Goal: Task Accomplishment & Management: Manage account settings

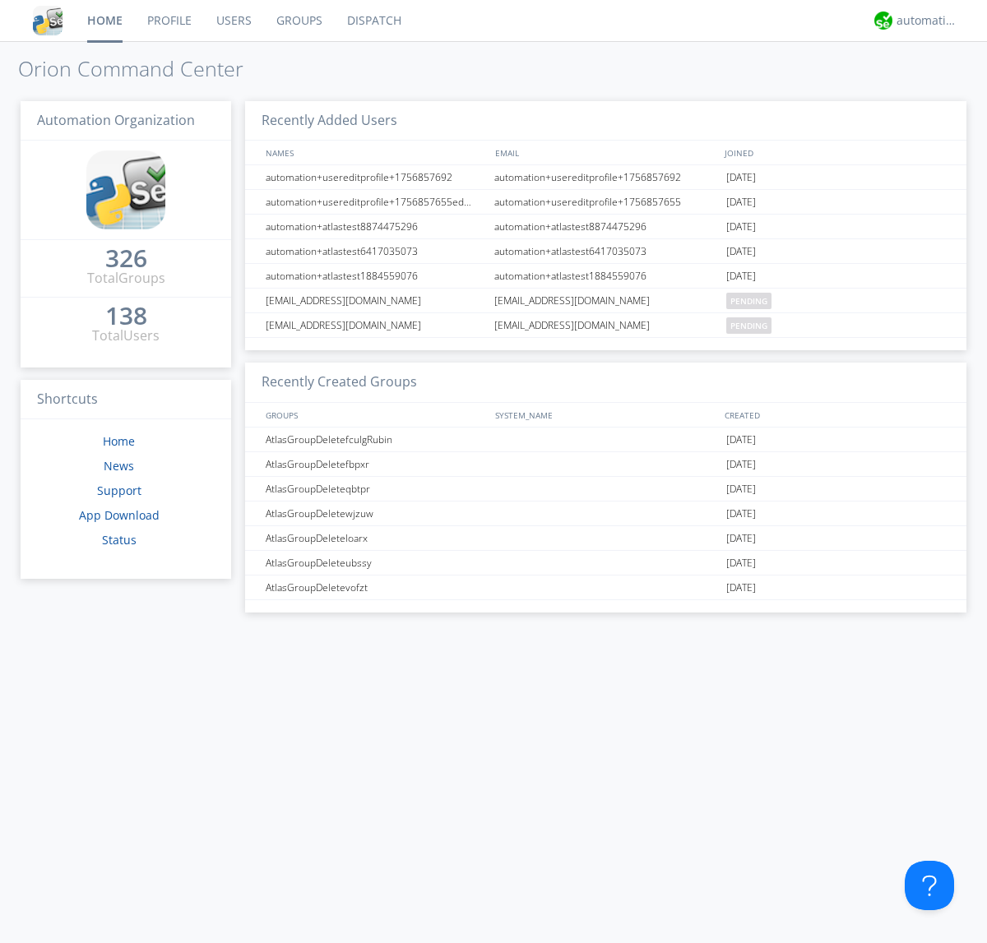
click at [298, 21] on link "Groups" at bounding box center [299, 20] width 71 height 41
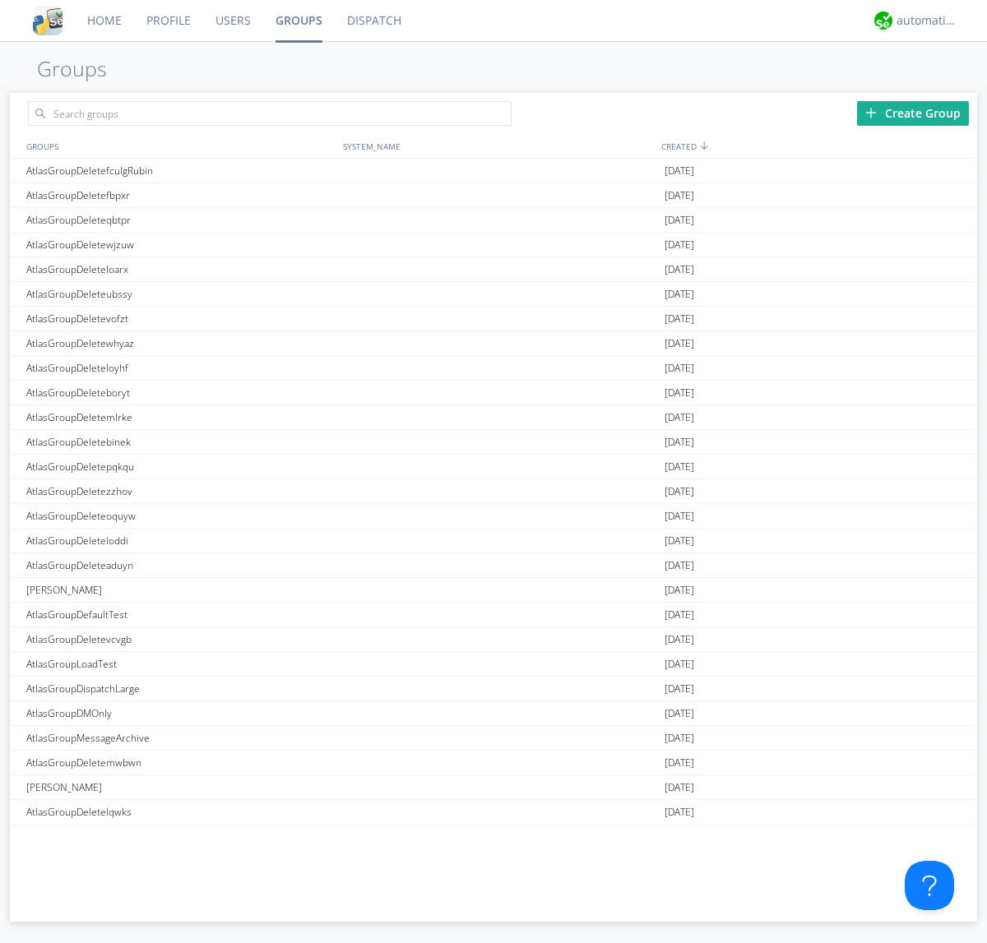
click at [913, 113] on div "Create Group" at bounding box center [913, 113] width 112 height 25
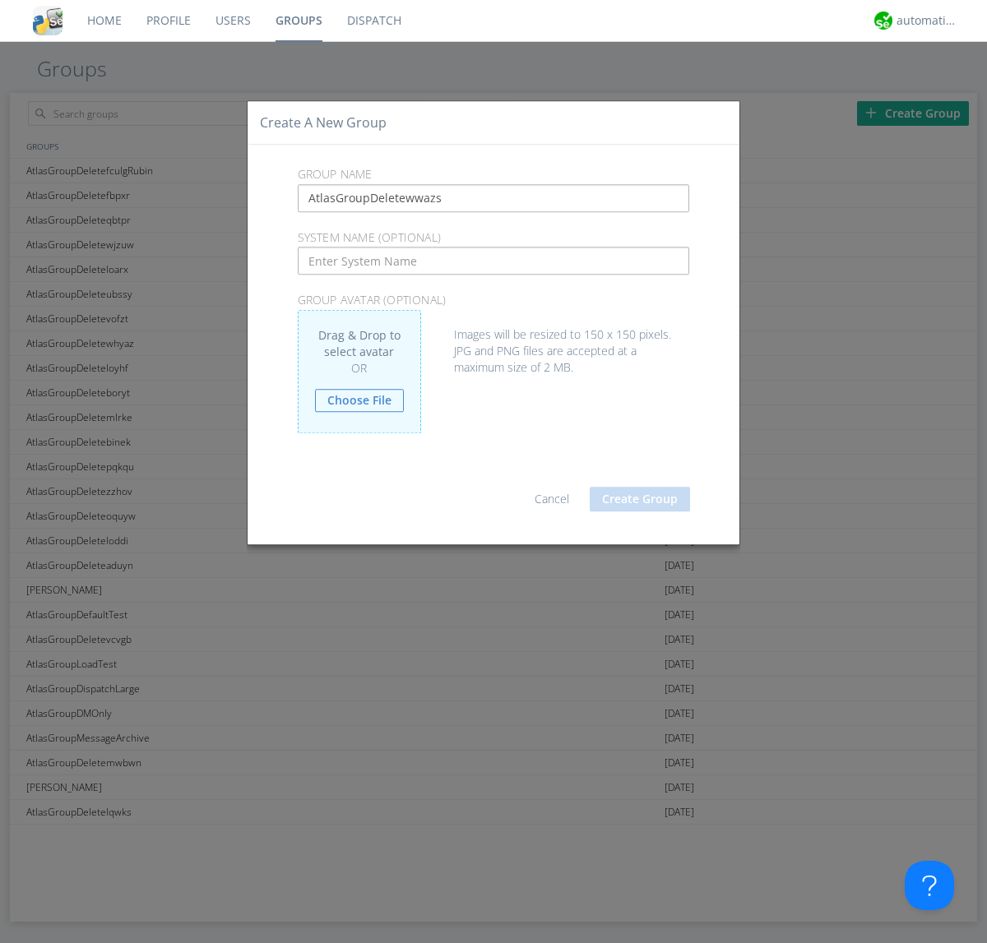
type input "AtlasGroupDeletewwazs"
click at [640, 498] on button "Create Group" at bounding box center [640, 499] width 100 height 25
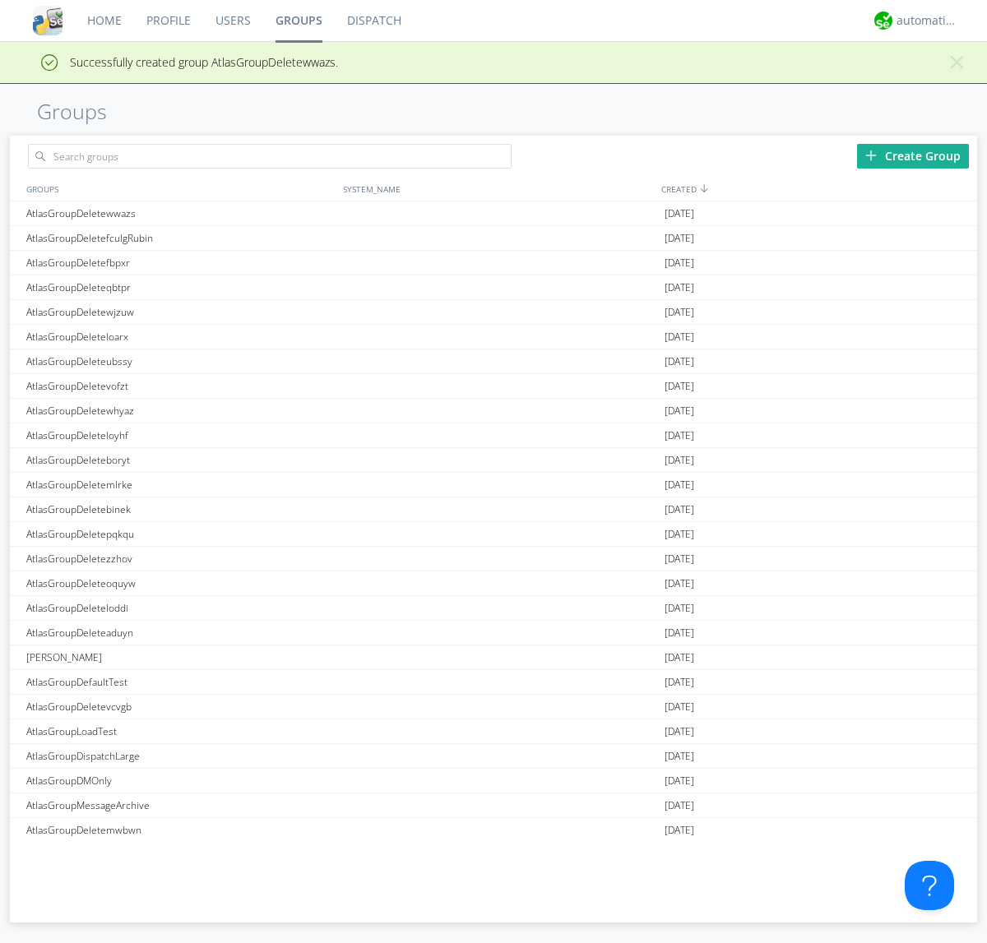
click at [298, 21] on link "Groups" at bounding box center [299, 20] width 72 height 41
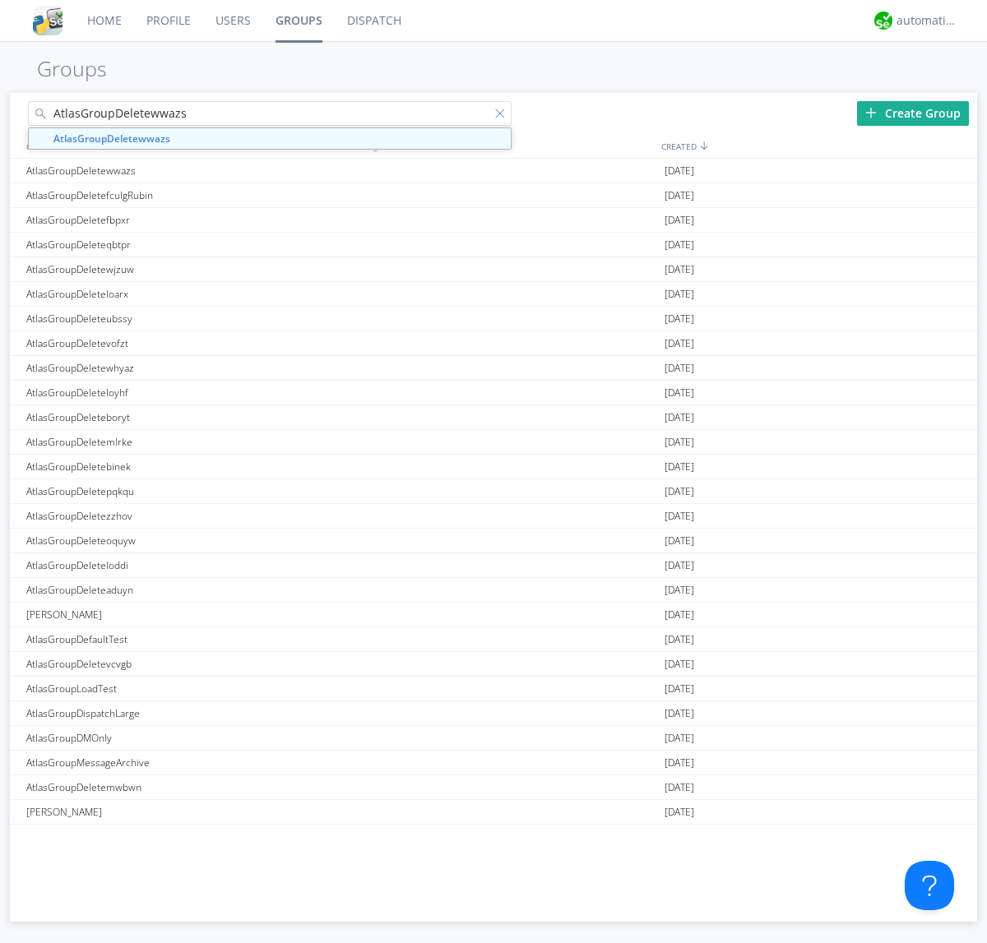
type input "AtlasGroupDeletewwazs"
click at [503, 116] on div at bounding box center [503, 117] width 16 height 16
type input "AtlasGroupDeletewwazs"
click at [180, 170] on div "AtlasGroupDeletewwazs" at bounding box center [180, 171] width 317 height 24
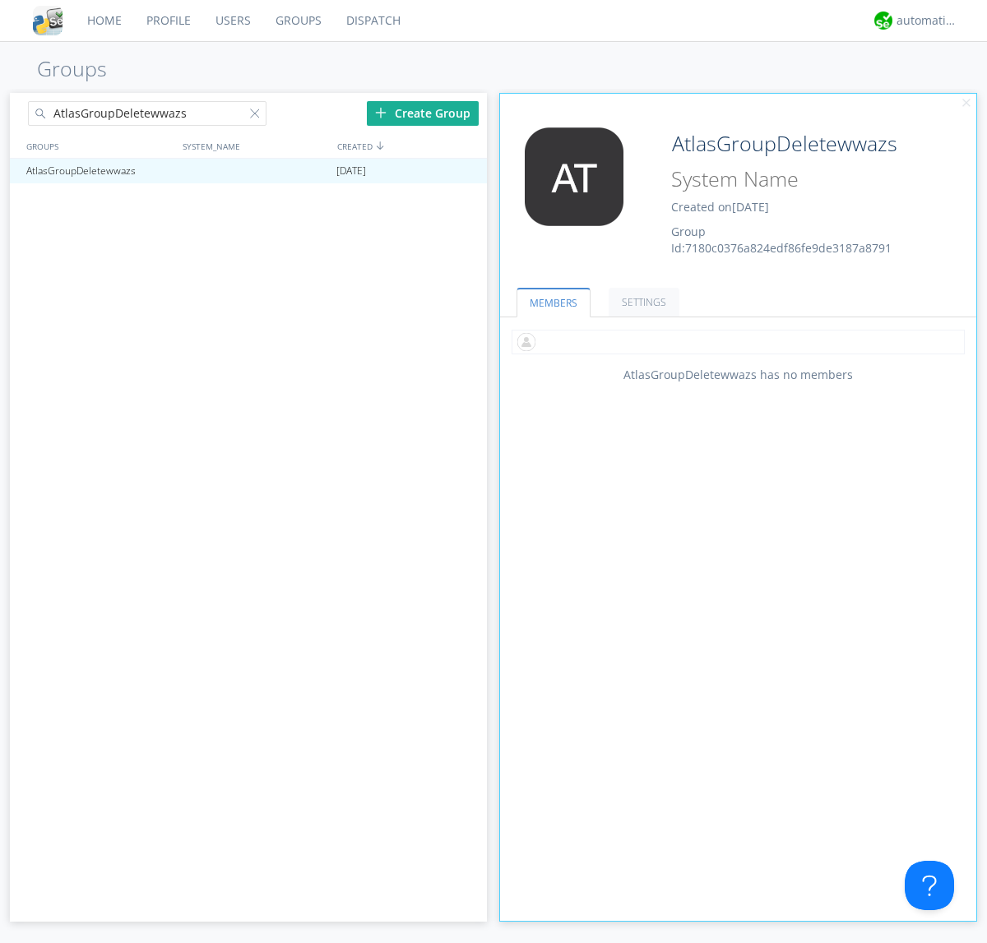
click at [738, 341] on input "text" at bounding box center [738, 342] width 453 height 25
type input "automation+atlas0005"
click at [734, 341] on input "text" at bounding box center [738, 342] width 453 height 25
type input "automation+atlas0004"
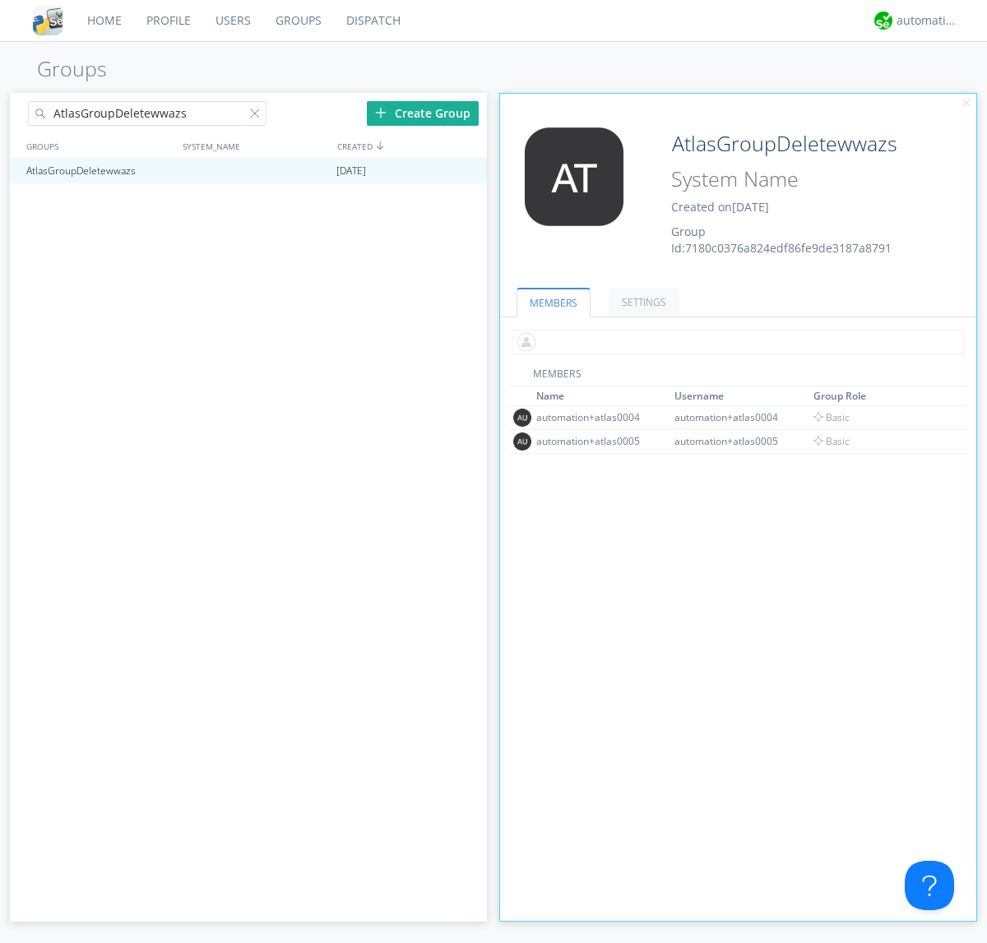
click at [734, 341] on input "text" at bounding box center [738, 342] width 453 height 25
click at [827, 441] on span "Basic" at bounding box center [831, 441] width 36 height 14
click at [734, 341] on input "text" at bounding box center [738, 342] width 453 height 25
click at [827, 417] on span "Basic" at bounding box center [831, 417] width 37 height 14
click at [466, 171] on div at bounding box center [466, 171] width 16 height 13
